Goal: Ask a question

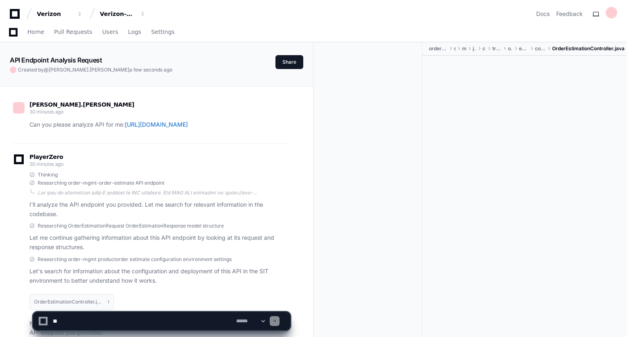
scroll to position [7786, 0]
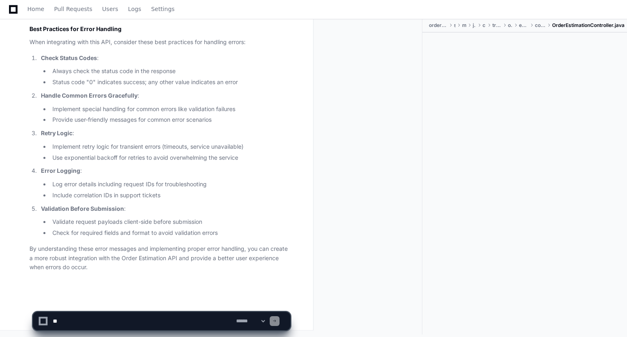
click at [371, 125] on div at bounding box center [371, 177] width 102 height 316
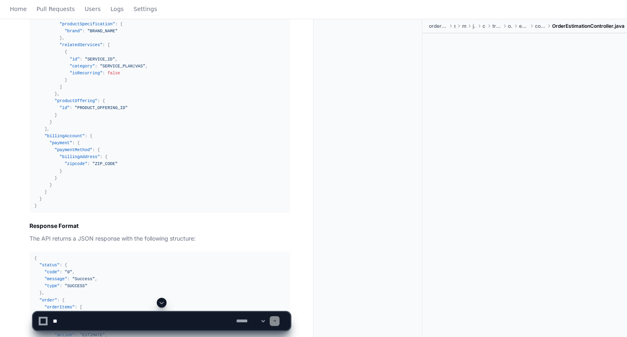
scroll to position [0, 0]
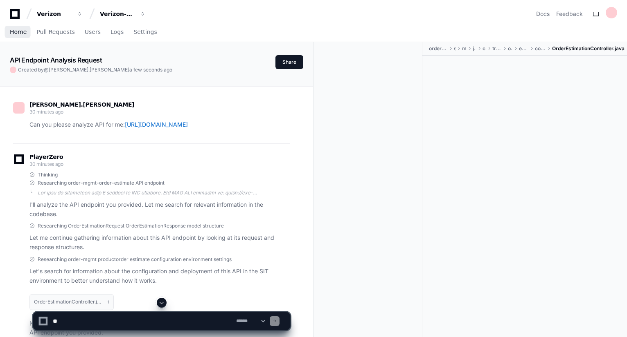
click at [20, 32] on span "Home" at bounding box center [18, 31] width 17 height 5
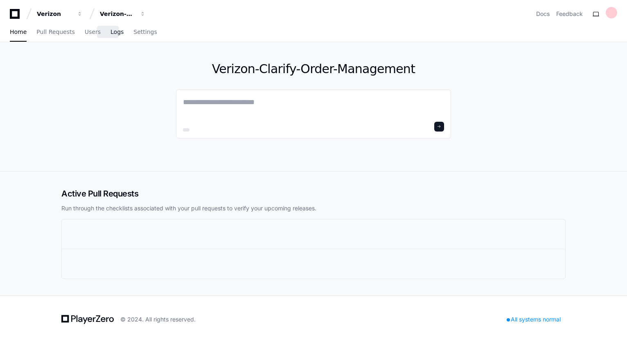
click at [110, 32] on span "Logs" at bounding box center [116, 31] width 13 height 5
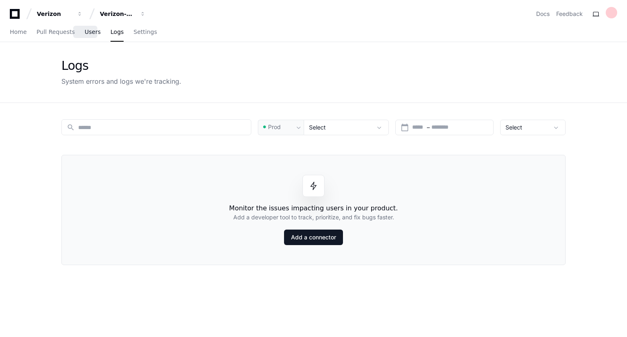
click at [87, 33] on span "Users" at bounding box center [93, 31] width 16 height 5
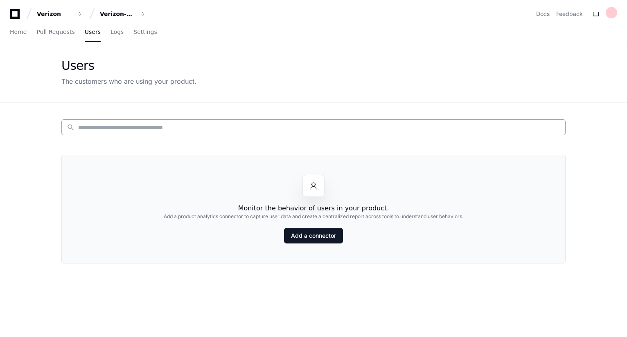
click at [110, 125] on input at bounding box center [319, 128] width 482 height 8
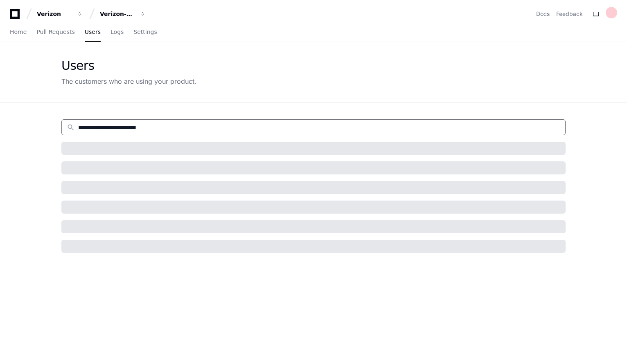
type input "**********"
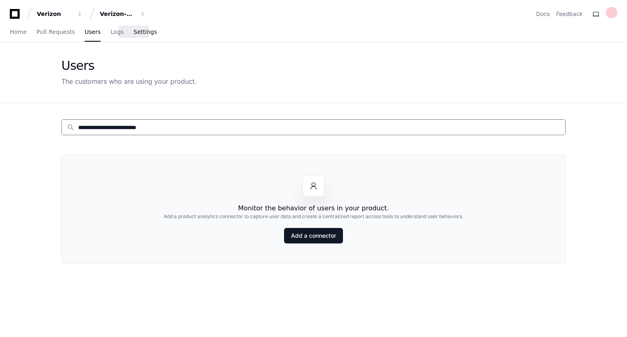
click at [139, 32] on span "Settings" at bounding box center [144, 31] width 23 height 5
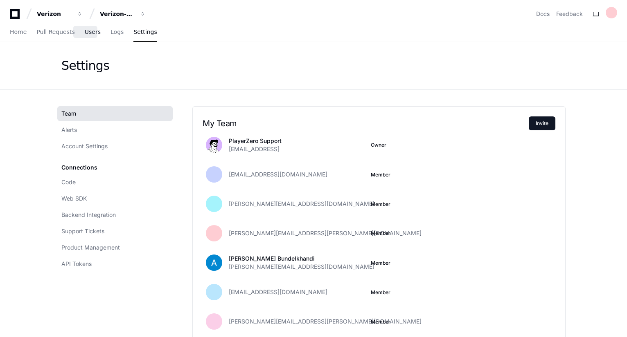
click at [86, 33] on span "Users" at bounding box center [93, 31] width 16 height 5
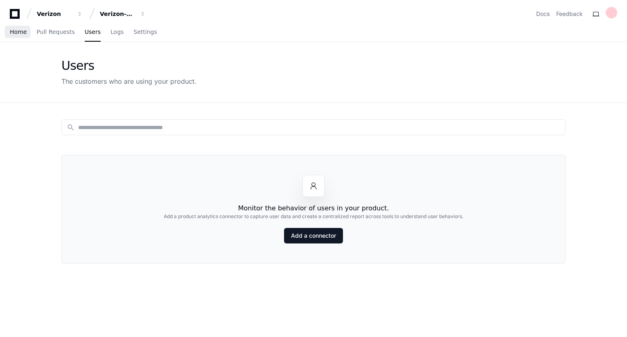
click at [16, 32] on span "Home" at bounding box center [18, 31] width 17 height 5
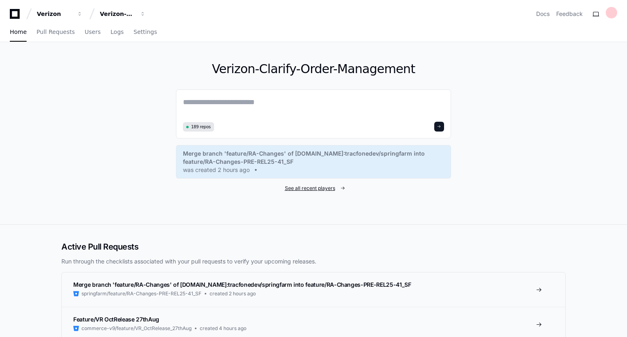
click at [321, 188] on span "See all recent players" at bounding box center [310, 188] width 50 height 7
click at [343, 188] on span at bounding box center [342, 188] width 5 height 5
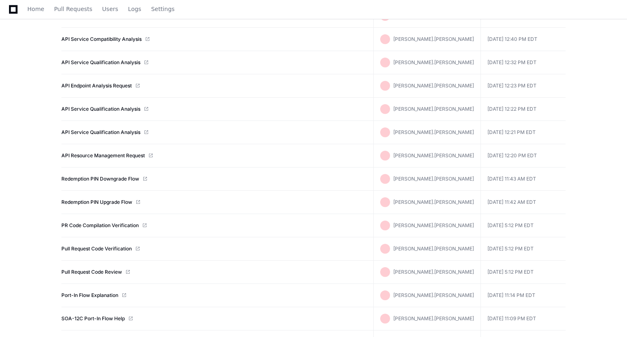
scroll to position [332, 0]
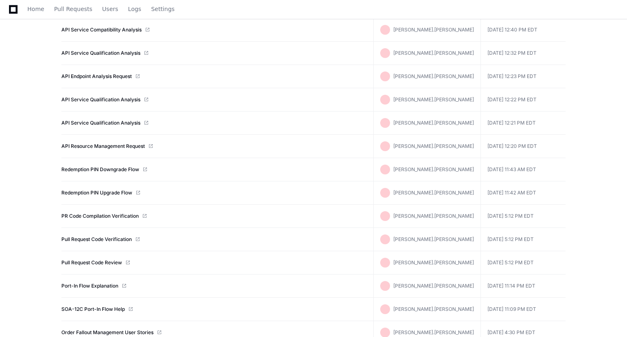
click at [139, 237] on span at bounding box center [137, 239] width 5 height 5
click at [116, 238] on link "Pull Request Code Verification" at bounding box center [96, 239] width 70 height 7
click at [123, 191] on link "Redemption PIN Upgrade Flow" at bounding box center [96, 193] width 71 height 7
click at [98, 191] on link "Redemption PIN Upgrade Flow" at bounding box center [96, 193] width 71 height 7
click at [101, 168] on link "Redemption PIN Downgrade Flow" at bounding box center [100, 169] width 78 height 7
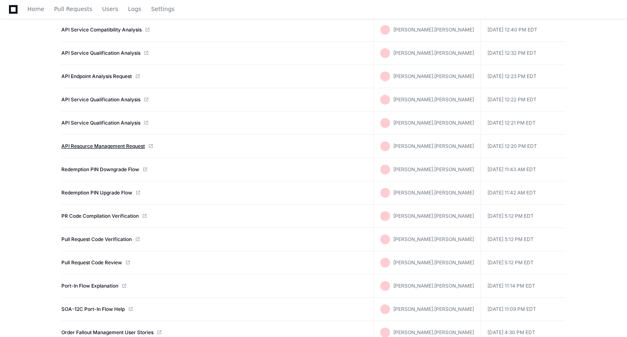
click at [109, 143] on link "API Resource Management Request" at bounding box center [102, 146] width 83 height 7
click at [104, 124] on link "API Service Qualification Analysis" at bounding box center [100, 123] width 79 height 7
click at [102, 97] on link "API Service Qualification Analysis" at bounding box center [100, 100] width 79 height 7
click at [101, 76] on link "API Endpoint Analysis Request" at bounding box center [96, 76] width 70 height 7
click at [103, 52] on link "API Service Qualification Analysis" at bounding box center [100, 53] width 79 height 7
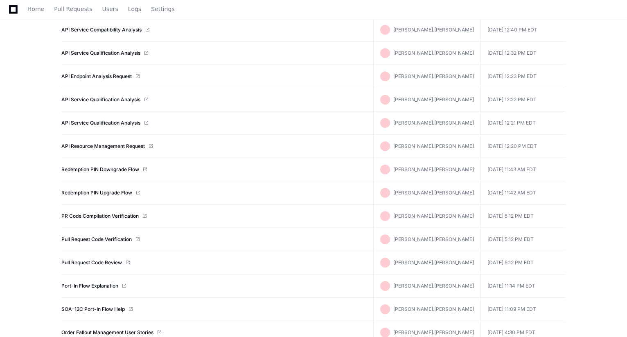
click at [105, 29] on link "API Service Compatibility Analysis" at bounding box center [101, 30] width 80 height 7
click at [36, 46] on app-recent-players "Recent Players Recent players created in the system. search Created By You All …" at bounding box center [313, 78] width 627 height 736
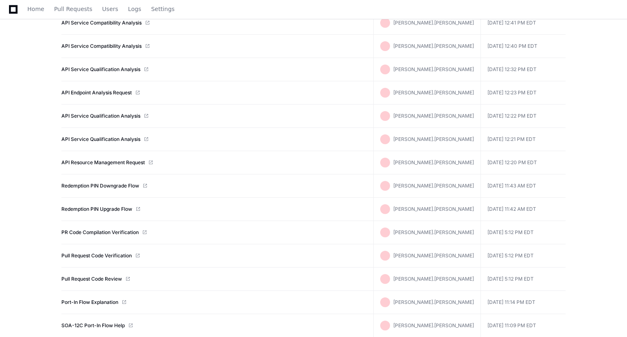
scroll to position [299, 0]
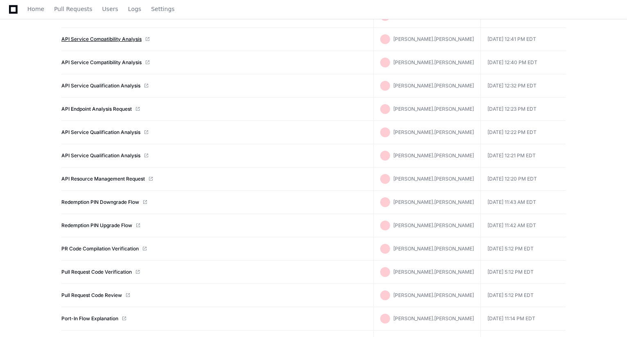
click at [84, 36] on link "API Service Compatibility Analysis" at bounding box center [101, 39] width 80 height 7
click at [25, 62] on app-recent-players "Recent Players Recent players created in the system. search Created By You All …" at bounding box center [313, 111] width 627 height 736
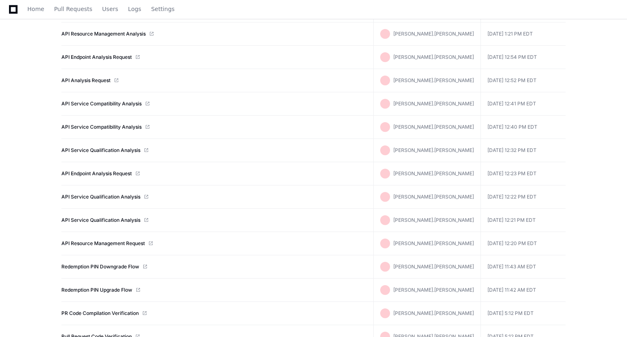
scroll to position [234, 0]
click at [76, 80] on link "API Analysis Request" at bounding box center [85, 81] width 49 height 7
click at [91, 56] on link "API Endpoint Analysis Request" at bounding box center [96, 58] width 70 height 7
click at [94, 36] on link "API Resource Management Analysis" at bounding box center [103, 34] width 84 height 7
click at [36, 67] on app-recent-players "Recent Players Recent players created in the system. search Created By You All …" at bounding box center [313, 176] width 627 height 736
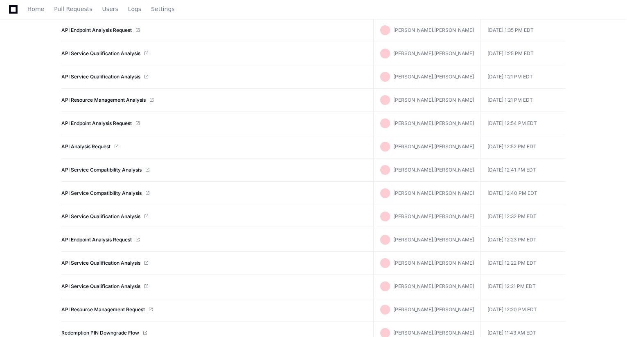
scroll to position [152, 0]
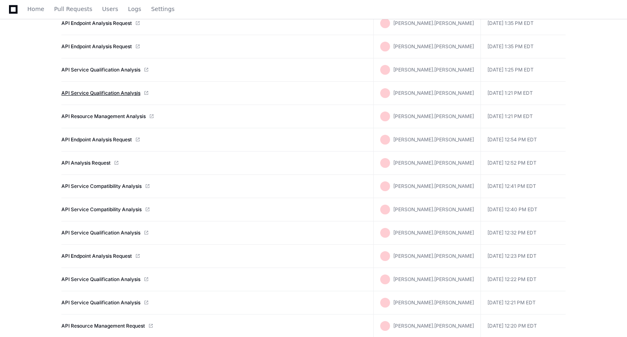
click at [79, 93] on link "API Service Qualification Analysis" at bounding box center [100, 93] width 79 height 7
click at [97, 67] on link "API Service Qualification Analysis" at bounding box center [100, 70] width 79 height 7
click at [90, 45] on link "API Endpoint Analysis Request" at bounding box center [96, 46] width 70 height 7
click at [89, 22] on link "API Endpoint Analysis Request" at bounding box center [96, 23] width 70 height 7
click at [33, 50] on app-recent-players "Recent Players Recent players created in the system. search Created By You All …" at bounding box center [313, 258] width 627 height 736
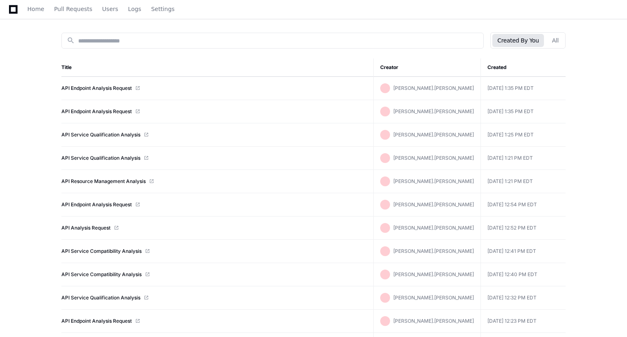
scroll to position [87, 0]
click at [34, 9] on span "Home" at bounding box center [35, 9] width 17 height 5
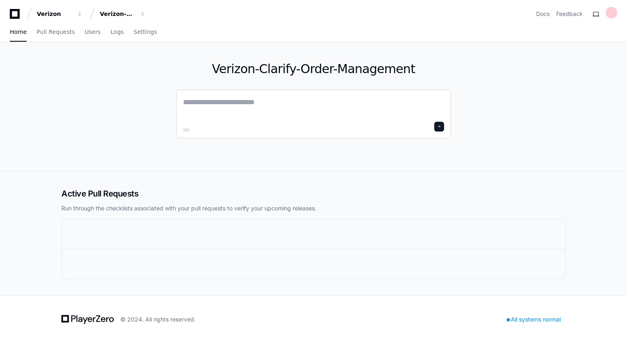
click at [185, 101] on textarea at bounding box center [313, 108] width 261 height 23
type textarea "*"
click at [194, 103] on textarea "**********" at bounding box center [313, 108] width 261 height 22
click at [232, 104] on textarea "**********" at bounding box center [313, 108] width 261 height 22
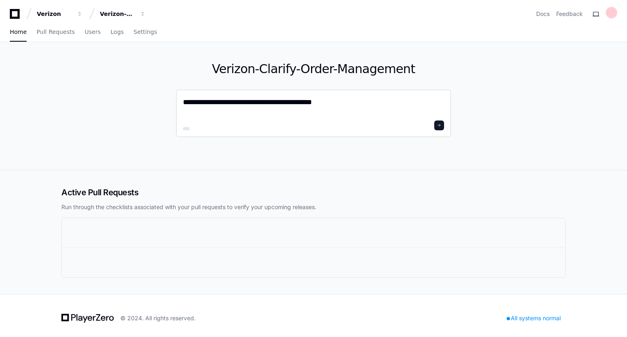
click at [343, 104] on textarea "**********" at bounding box center [313, 108] width 261 height 22
type textarea "**********"
click at [440, 125] on span at bounding box center [439, 126] width 4 height 4
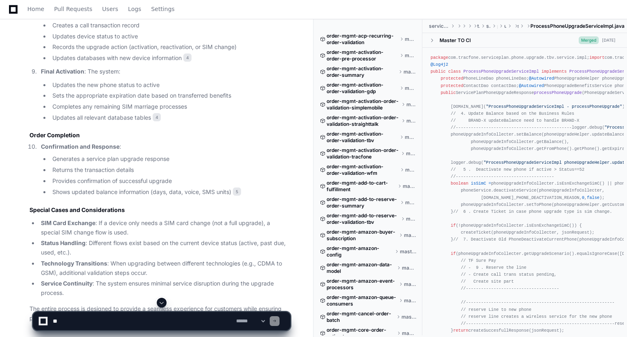
scroll to position [867, 0]
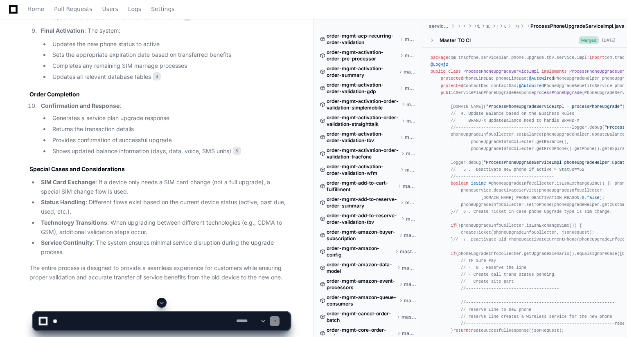
click at [273, 170] on h2 "Special Cases and Considerations" at bounding box center [159, 169] width 261 height 8
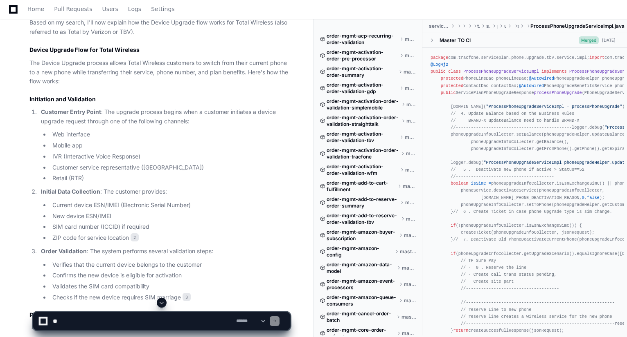
scroll to position [271, 0]
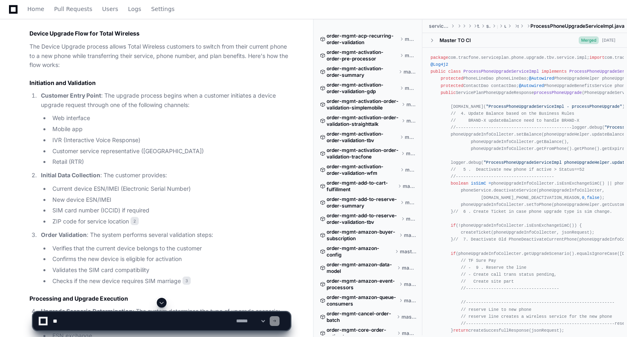
click at [273, 170] on ol "Customer Entry Point : The upgrade process begins when a customer initiates a d…" at bounding box center [159, 188] width 261 height 195
click at [117, 319] on textarea at bounding box center [142, 321] width 183 height 18
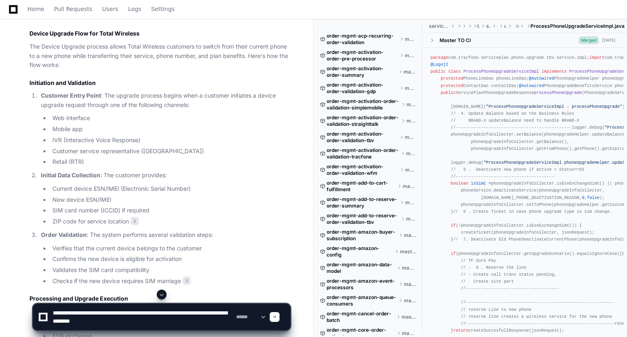
type textarea "**********"
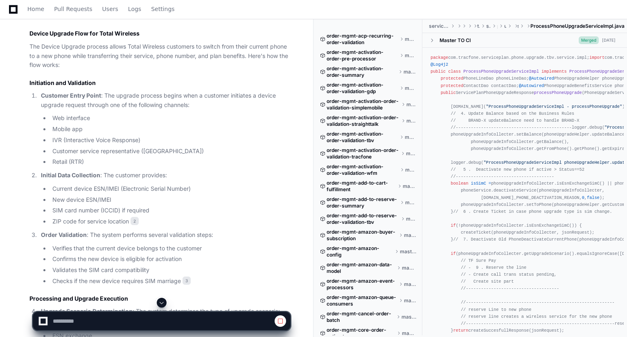
click at [280, 249] on li "Verifies that the current device belongs to the customer" at bounding box center [170, 248] width 240 height 9
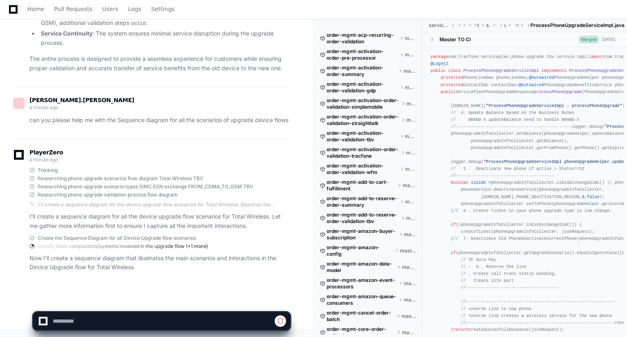
scroll to position [1080, 0]
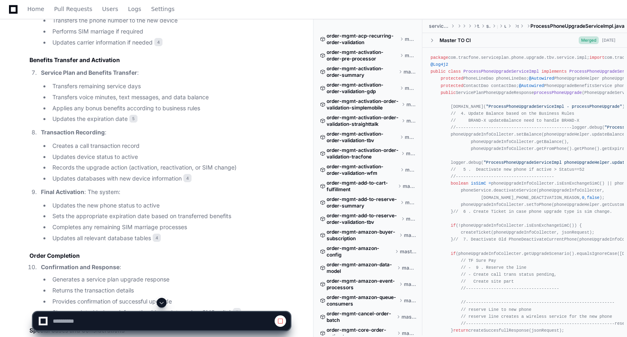
scroll to position [698, 0]
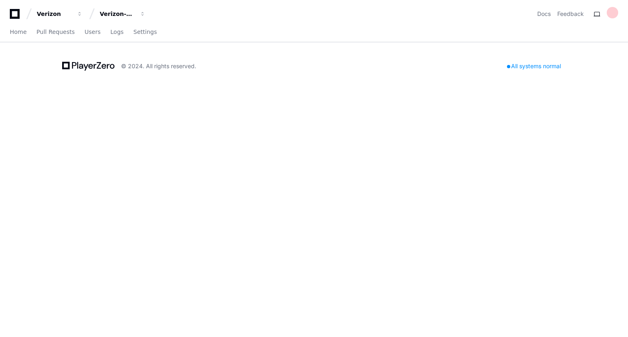
click at [146, 126] on div "Verizon Verizon-Clarify-Order-Management Docs Feedback Home Pull Requests Users…" at bounding box center [314, 168] width 628 height 337
click at [10, 30] on span "Home" at bounding box center [18, 31] width 17 height 5
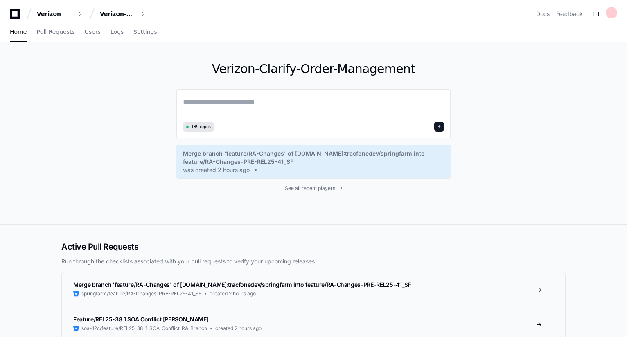
click at [193, 104] on textarea at bounding box center [313, 108] width 261 height 23
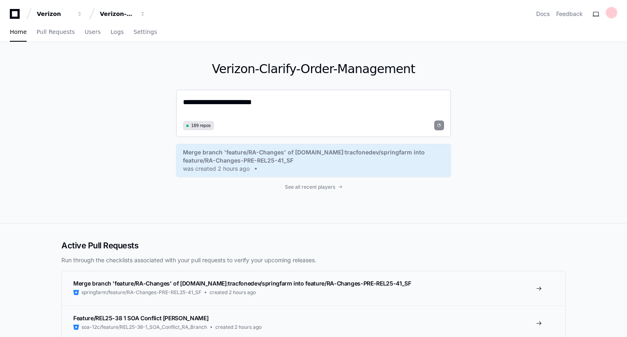
type textarea "**********"
